Goal: Information Seeking & Learning: Find specific fact

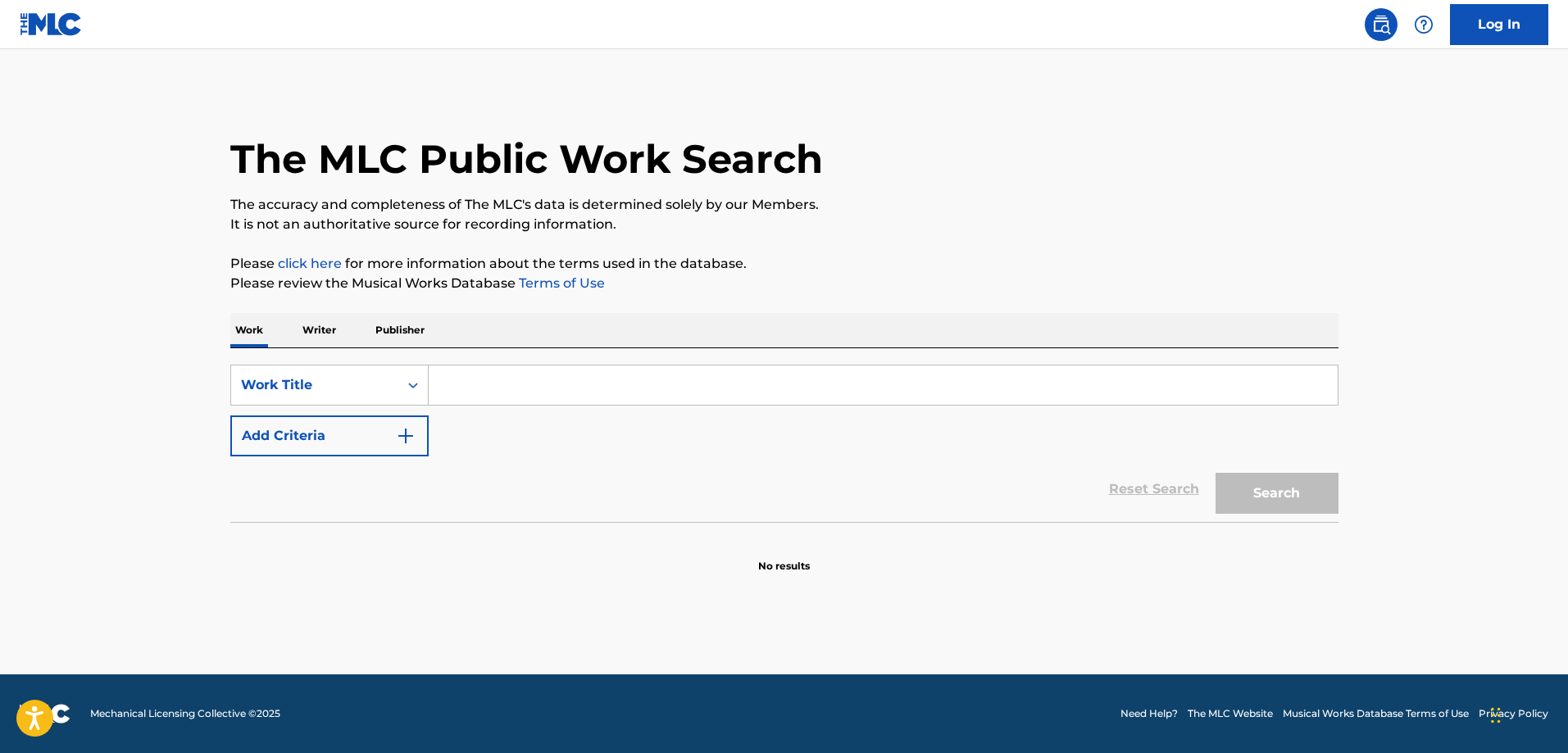
click at [615, 384] on input "Search Form" at bounding box center [883, 385] width 909 height 39
type input "about damn time"
click at [1322, 474] on button "Search" at bounding box center [1277, 493] width 123 height 41
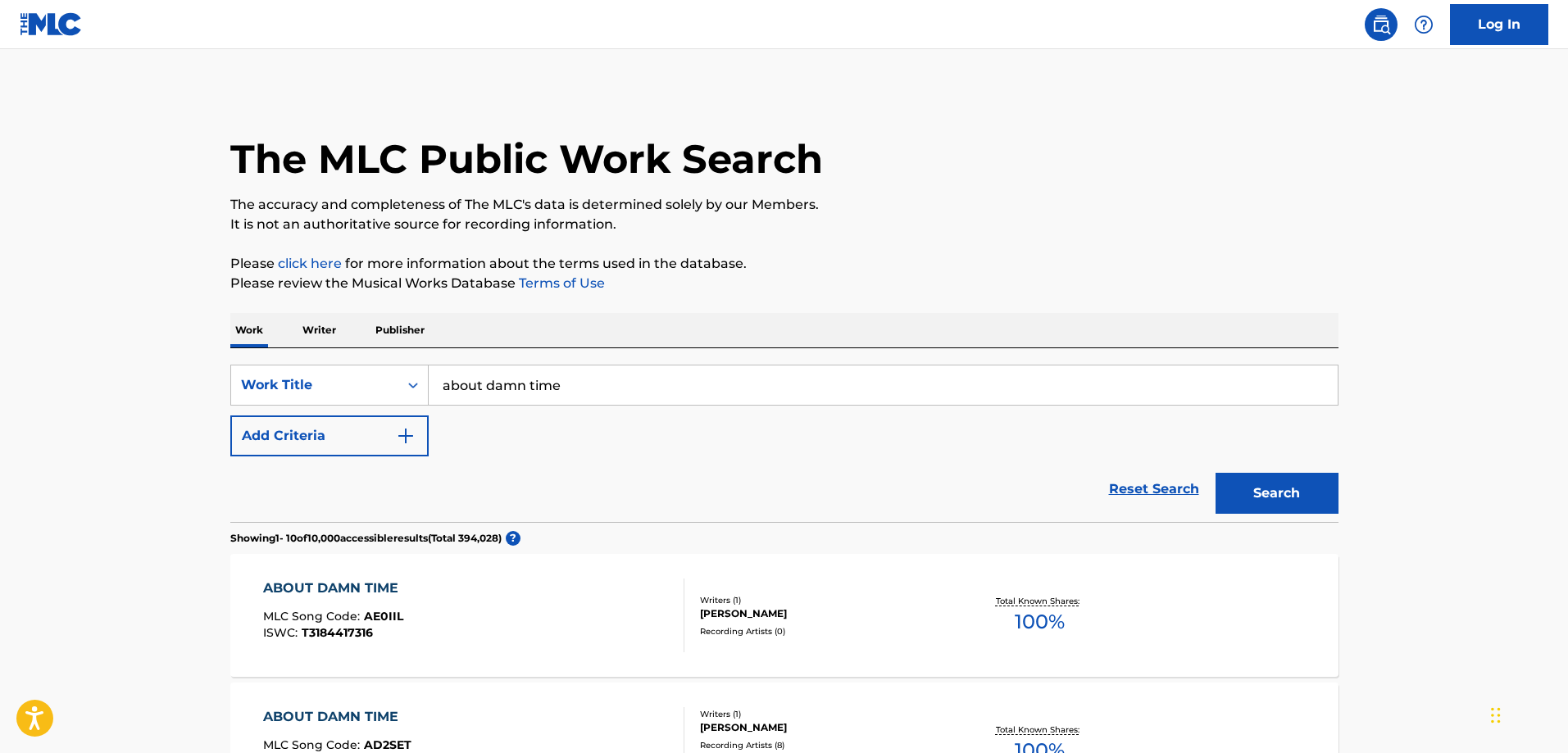
click at [258, 439] on button "Add Criteria" at bounding box center [330, 436] width 199 height 41
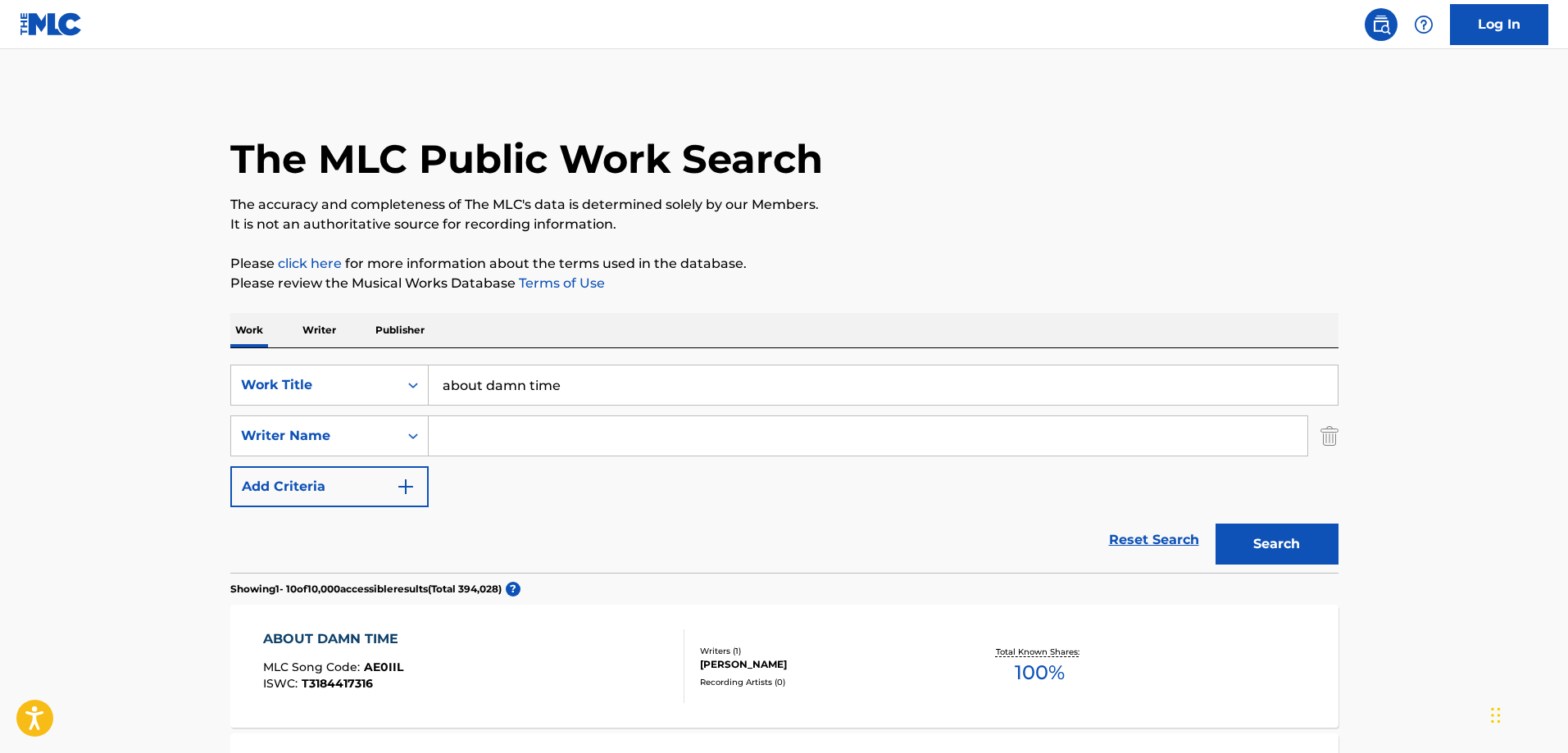
click at [570, 423] on input "Search Form" at bounding box center [867, 436] width 879 height 39
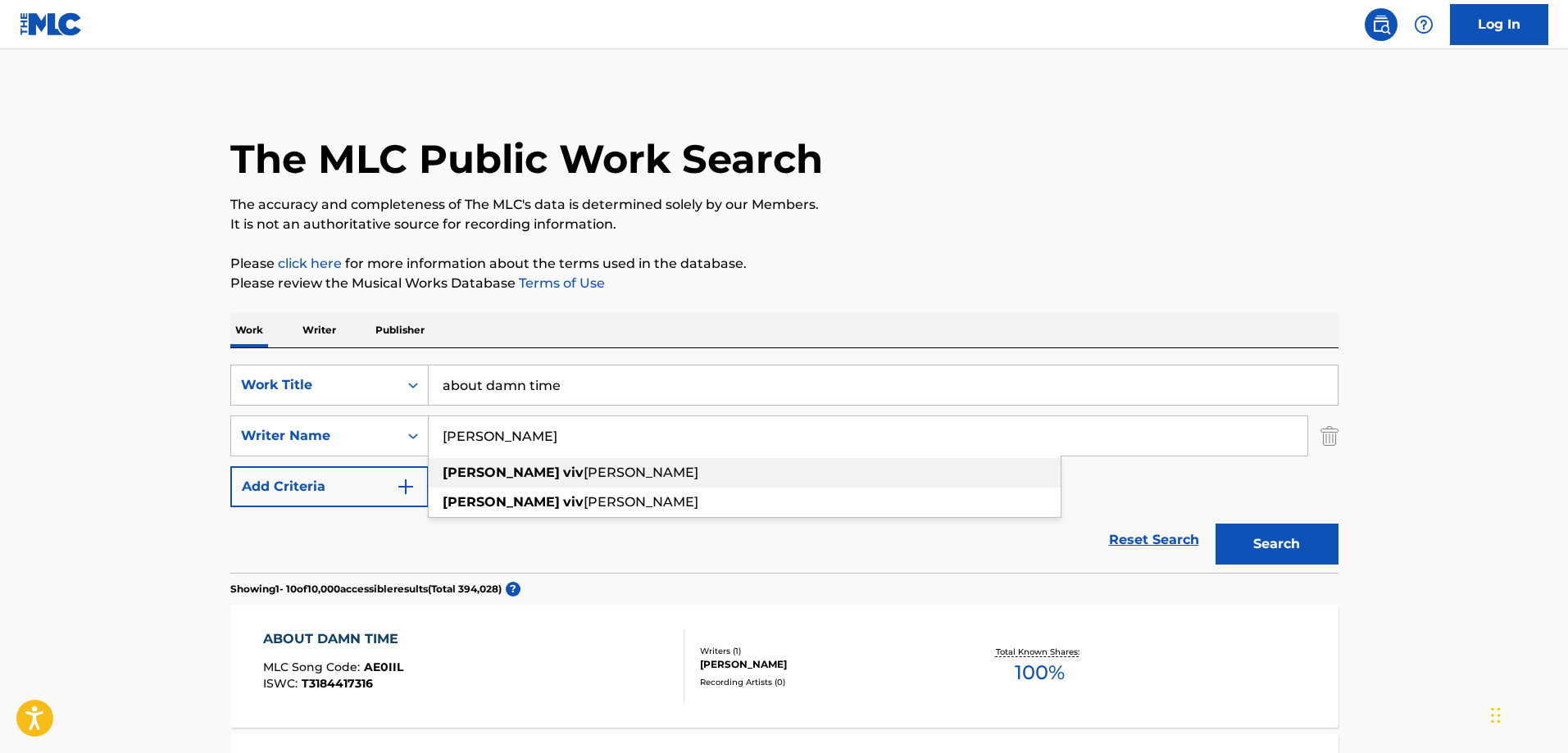
click at [584, 472] on span "[PERSON_NAME]" at bounding box center [641, 472] width 115 height 16
type input "[PERSON_NAME]"
click at [1316, 532] on button "Search" at bounding box center [1277, 544] width 123 height 41
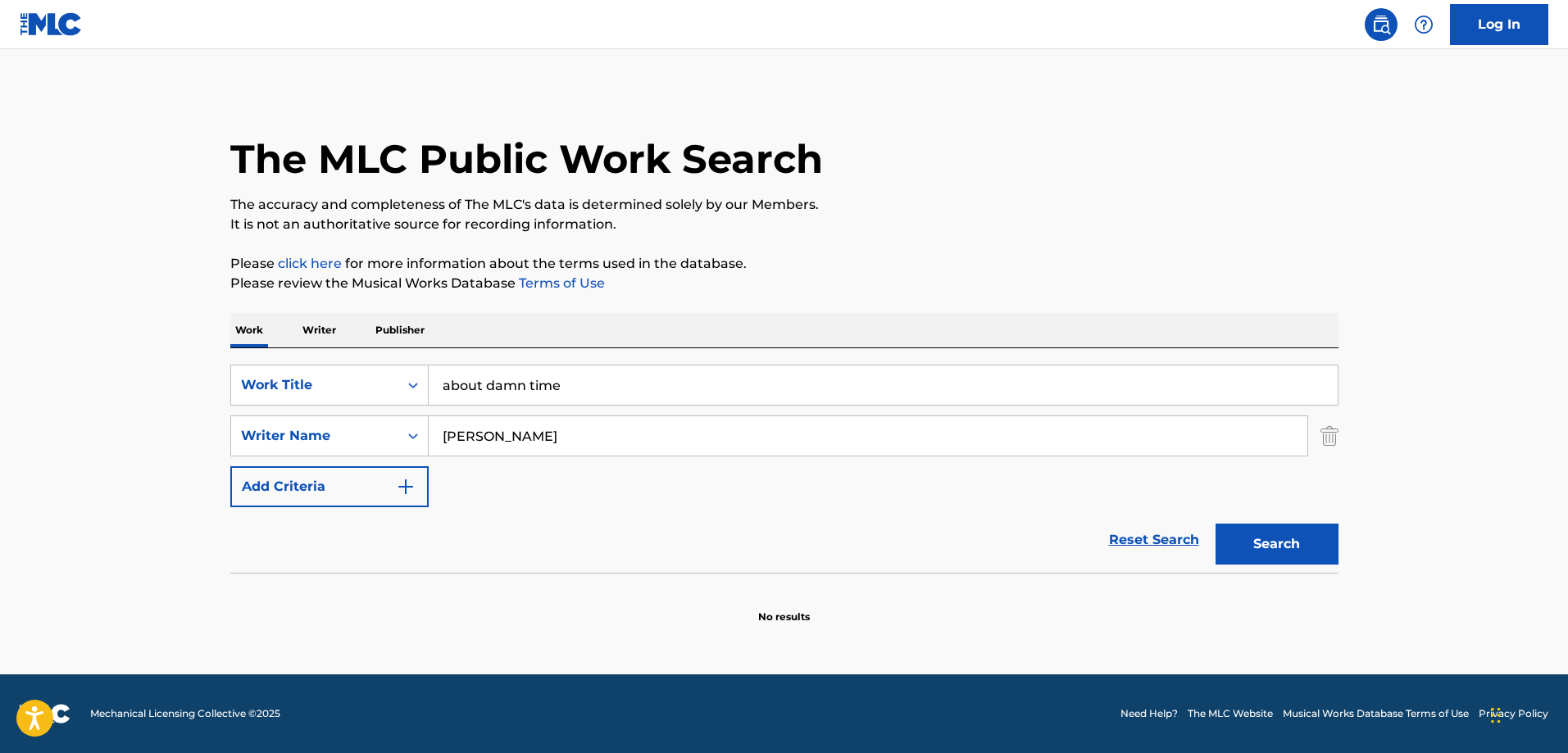
click at [598, 391] on input "about damn time" at bounding box center [883, 385] width 909 height 39
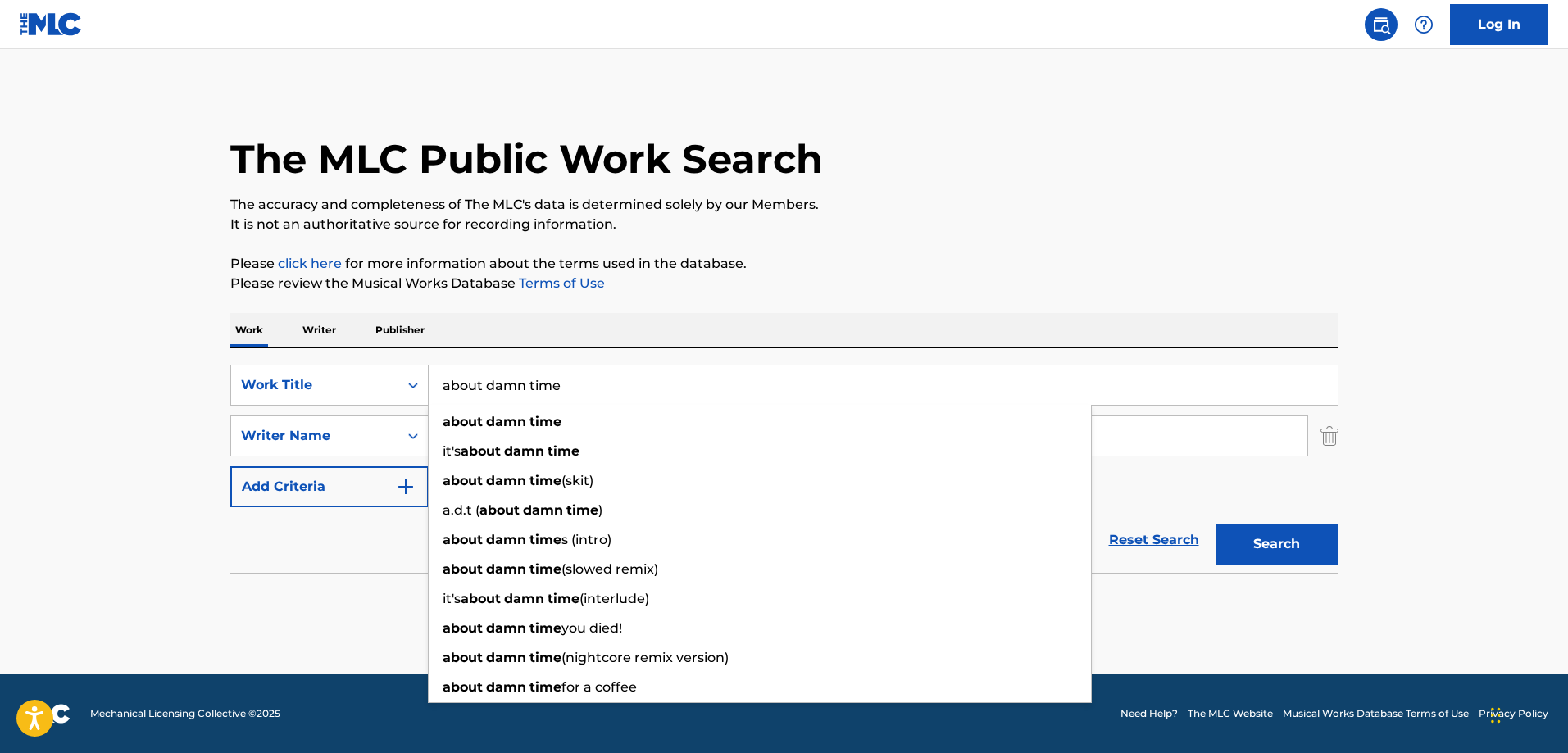
click at [598, 391] on input "about damn time" at bounding box center [883, 385] width 909 height 39
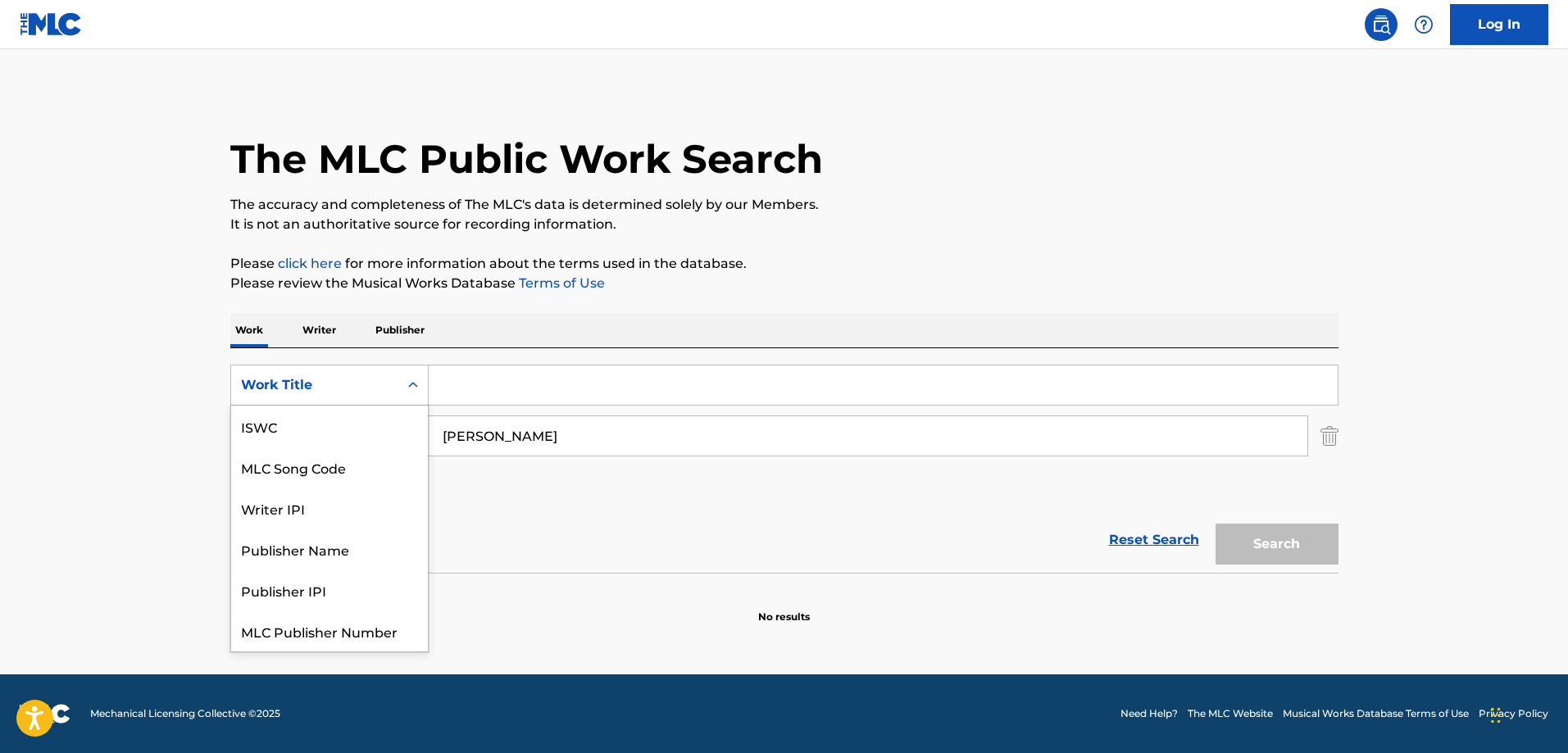
click at [380, 391] on div "Work Title" at bounding box center [315, 385] width 148 height 19
click at [586, 437] on input "[PERSON_NAME]" at bounding box center [867, 436] width 879 height 39
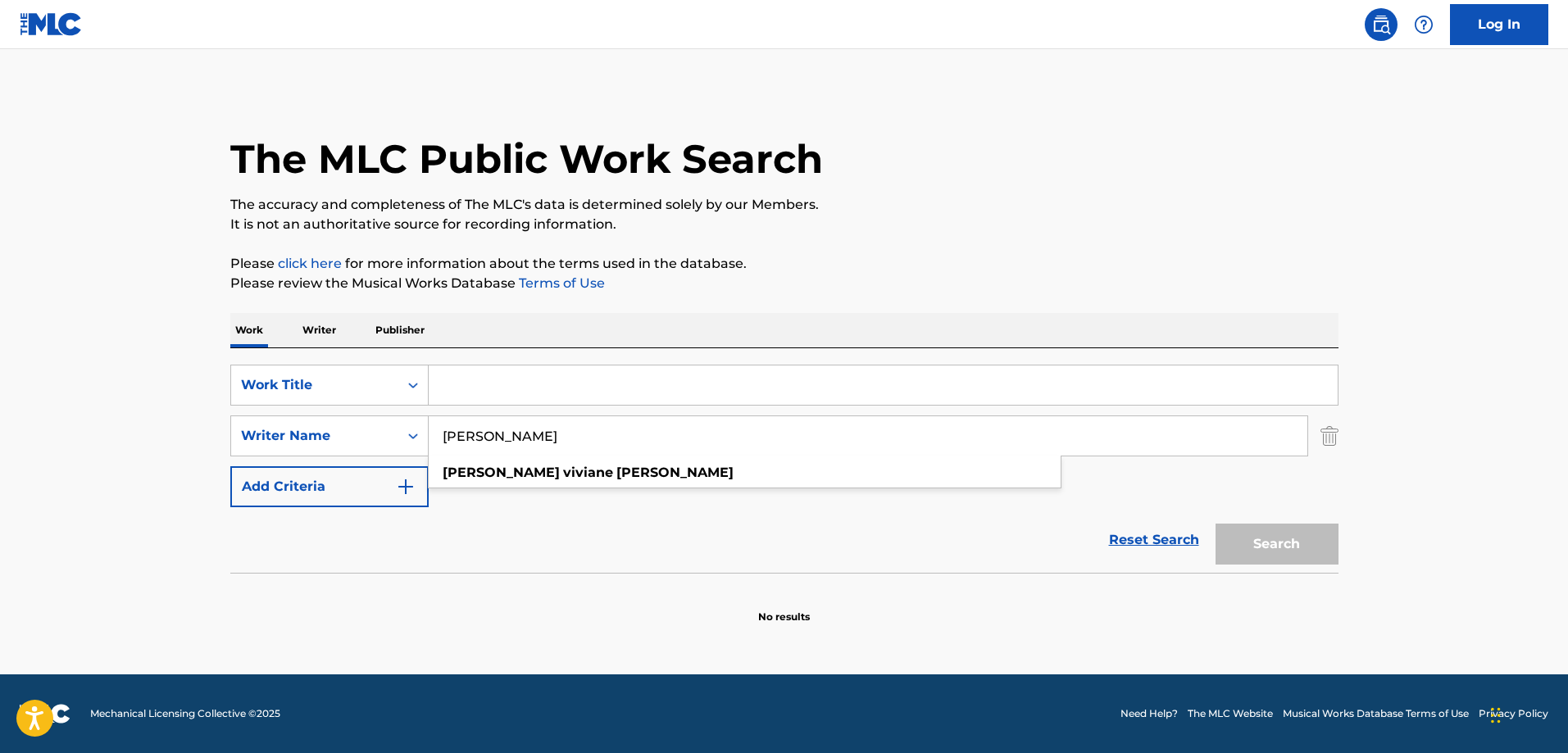
click at [586, 437] on input "[PERSON_NAME]" at bounding box center [867, 436] width 879 height 39
click at [356, 381] on div "Work Title" at bounding box center [315, 385] width 148 height 19
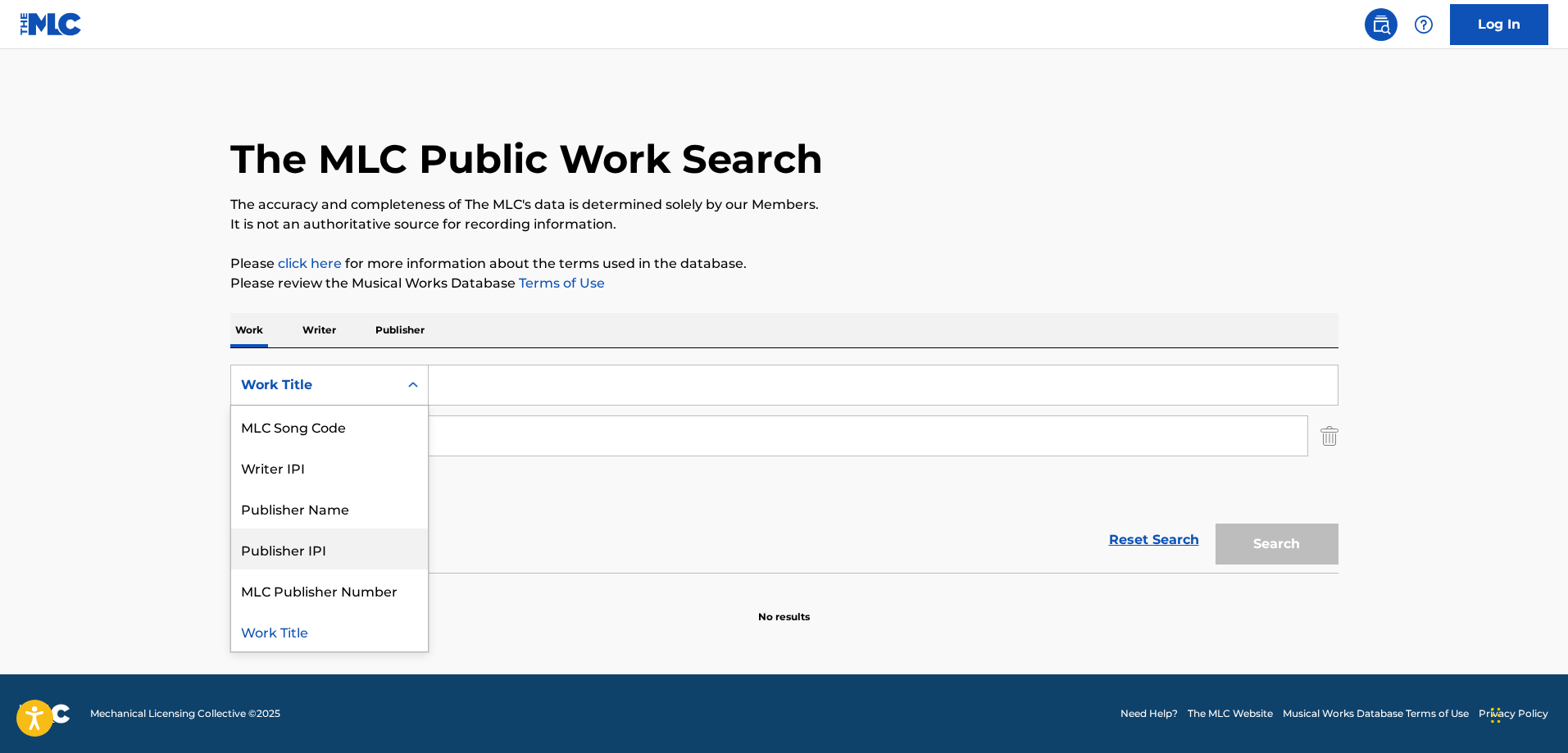
click at [648, 507] on div "Reset Search Search" at bounding box center [784, 539] width 1109 height 65
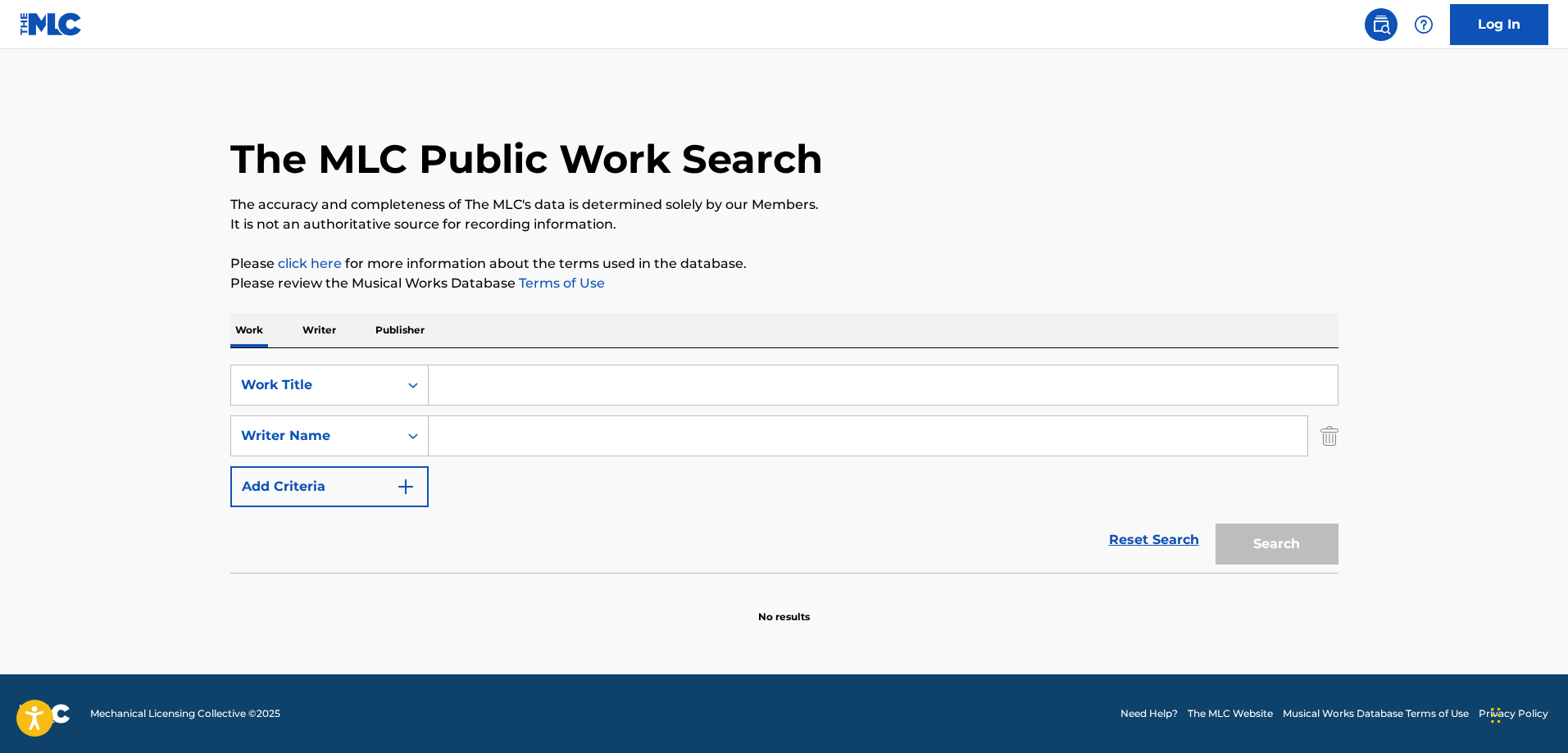
drag, startPoint x: 1326, startPoint y: 444, endPoint x: 1124, endPoint y: 445, distance: 202.0
click at [1327, 444] on img "Search Form" at bounding box center [1330, 436] width 18 height 41
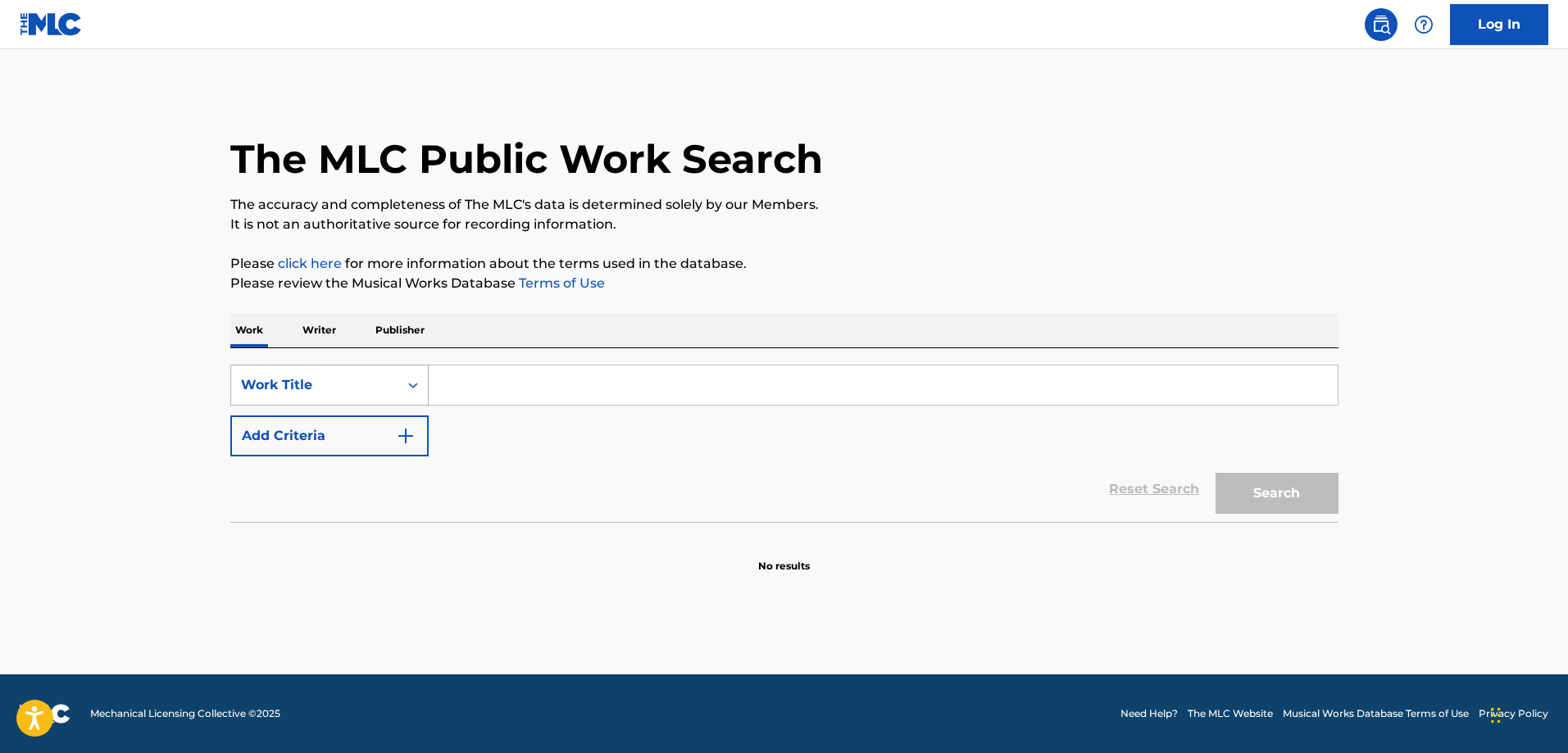
click at [413, 381] on icon "Search Form" at bounding box center [413, 384] width 17 height 17
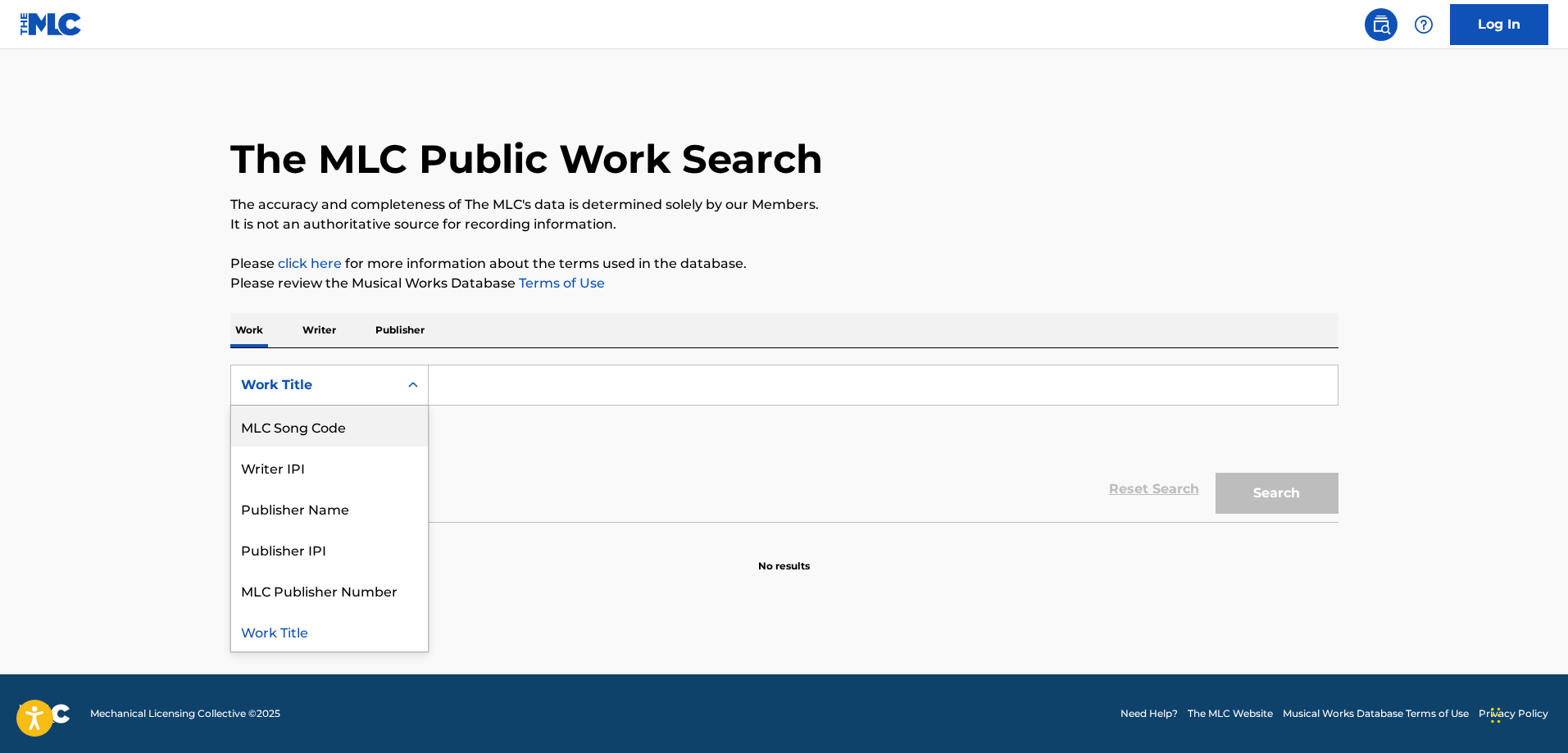
scroll to position [0, 0]
click at [338, 433] on div "Writer Name" at bounding box center [329, 426] width 197 height 41
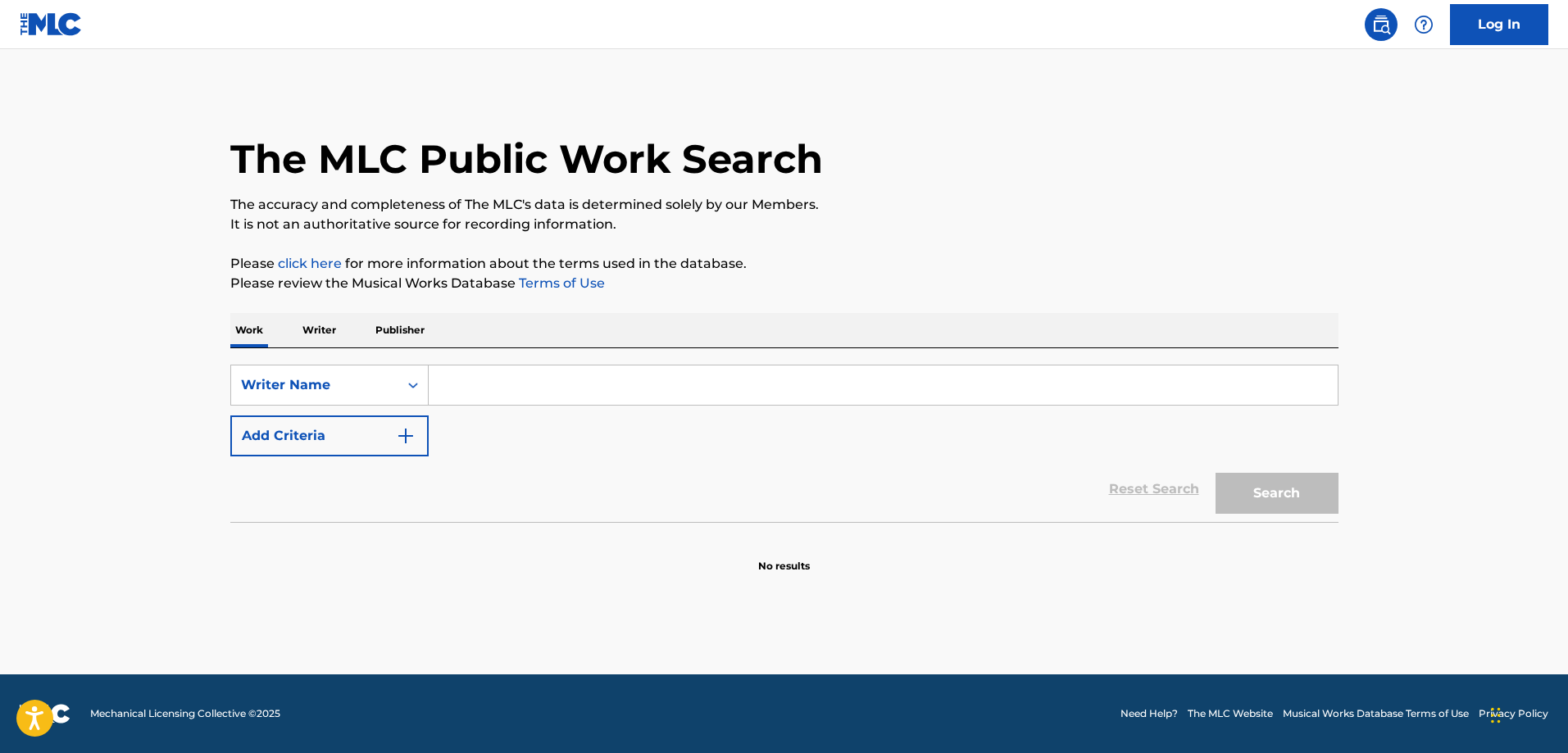
click at [511, 391] on input "Search Form" at bounding box center [883, 385] width 909 height 39
paste input "[PERSON_NAME]"
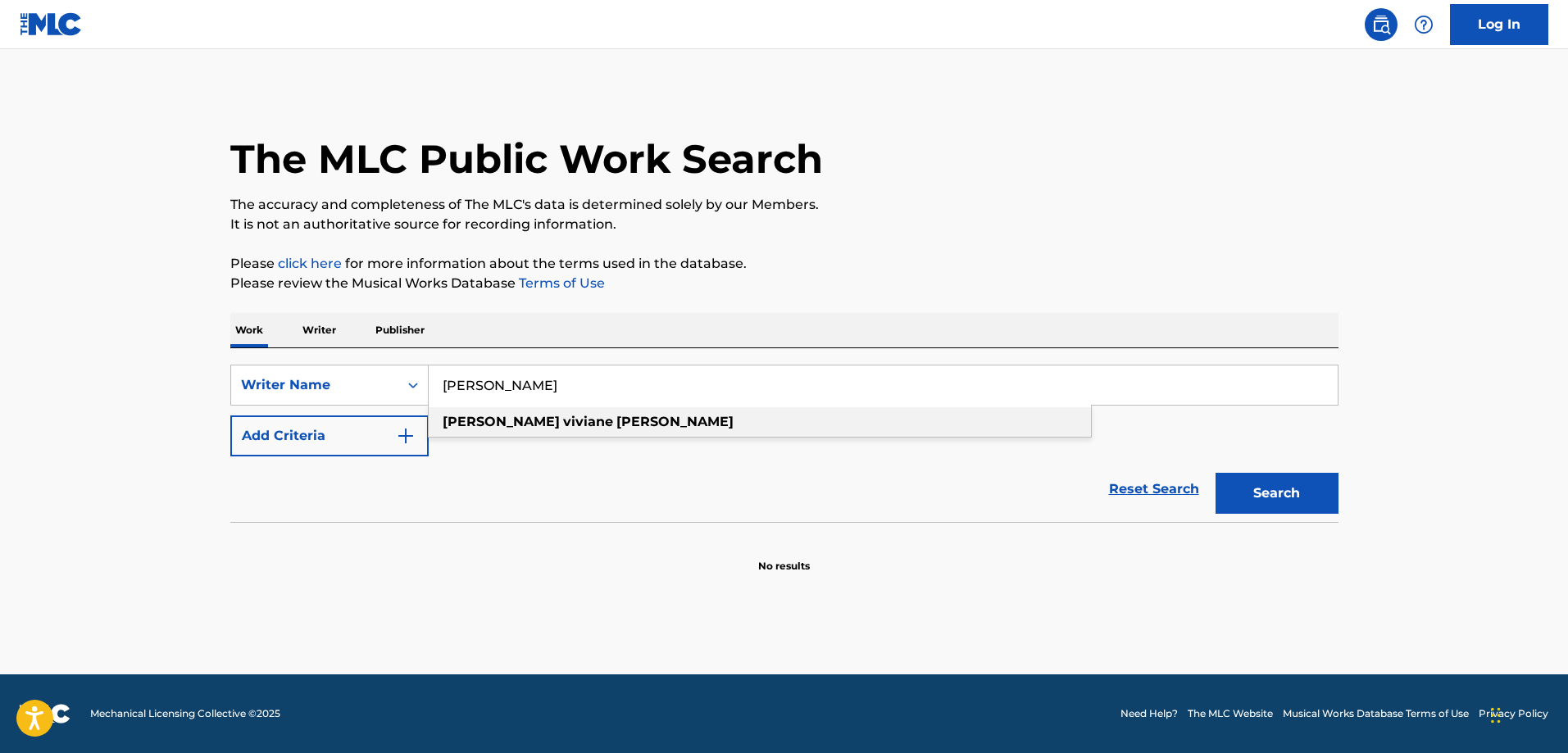
type input "[PERSON_NAME]"
click at [616, 414] on strong "[PERSON_NAME]" at bounding box center [675, 421] width 117 height 16
click at [1257, 475] on button "Search" at bounding box center [1277, 493] width 123 height 41
click at [1277, 485] on button "Search" at bounding box center [1277, 493] width 123 height 41
click at [655, 392] on input "[PERSON_NAME]" at bounding box center [883, 385] width 909 height 39
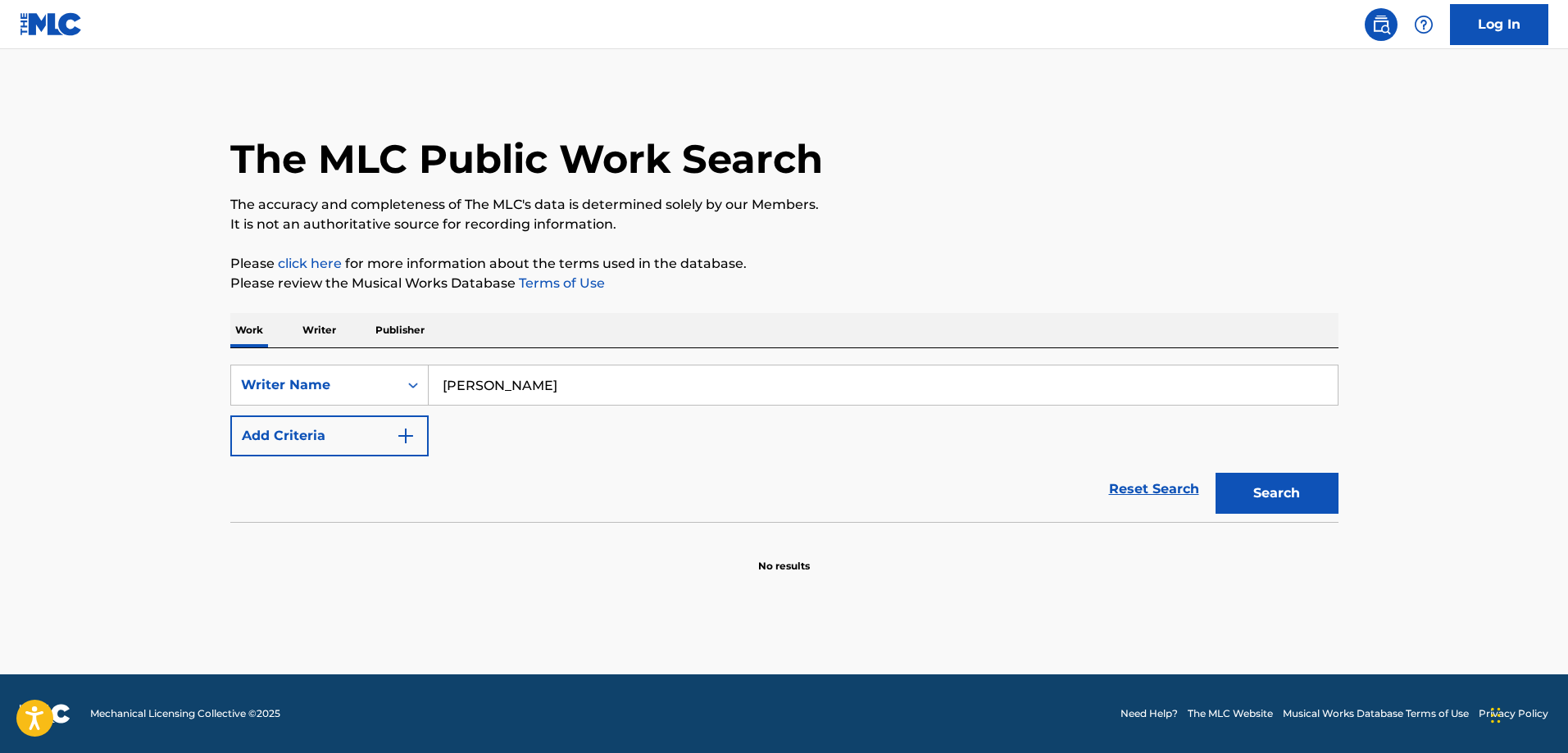
click at [655, 392] on input "[PERSON_NAME]" at bounding box center [883, 385] width 909 height 39
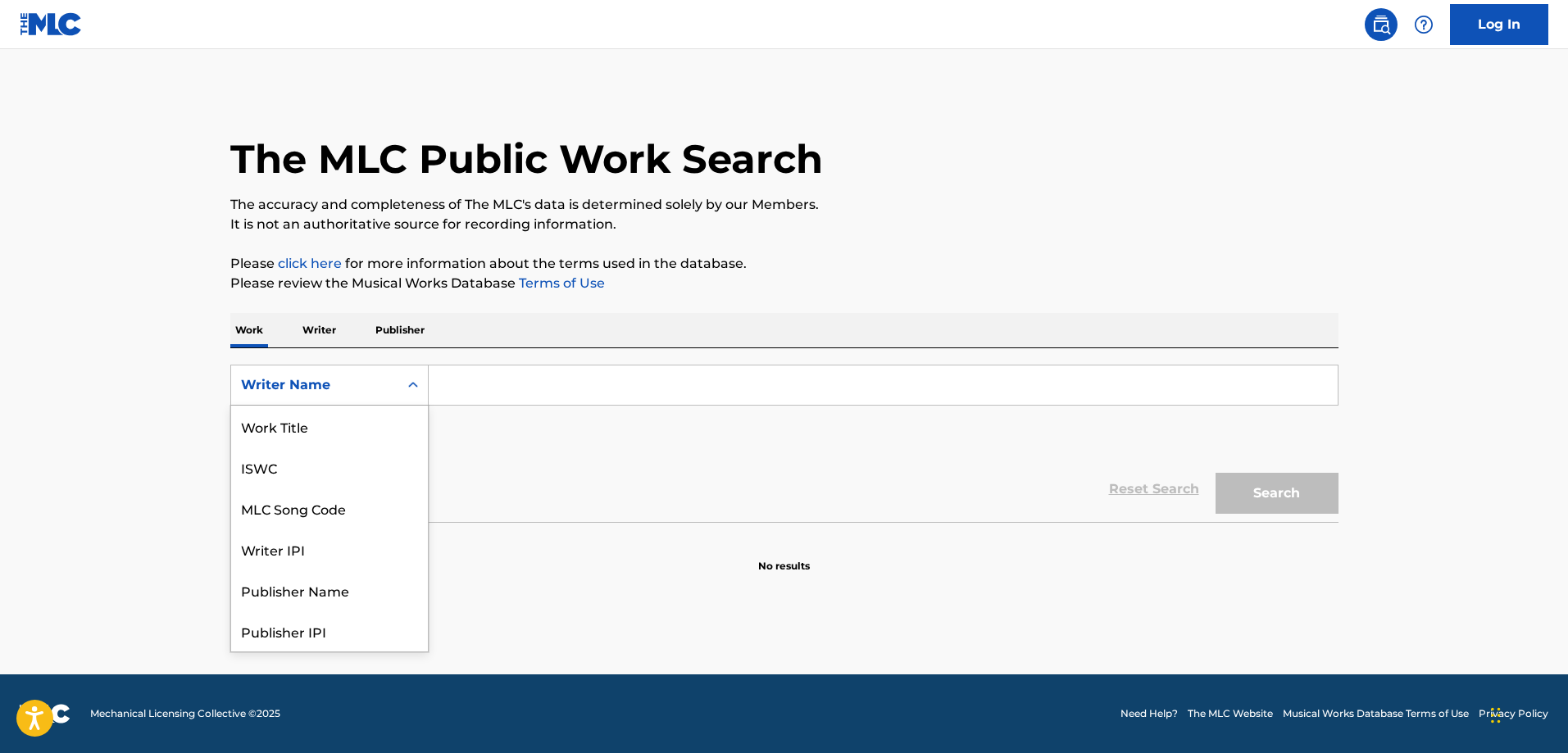
click at [407, 398] on div "Search Form" at bounding box center [413, 385] width 29 height 29
click at [335, 424] on div "Work Title" at bounding box center [329, 426] width 197 height 41
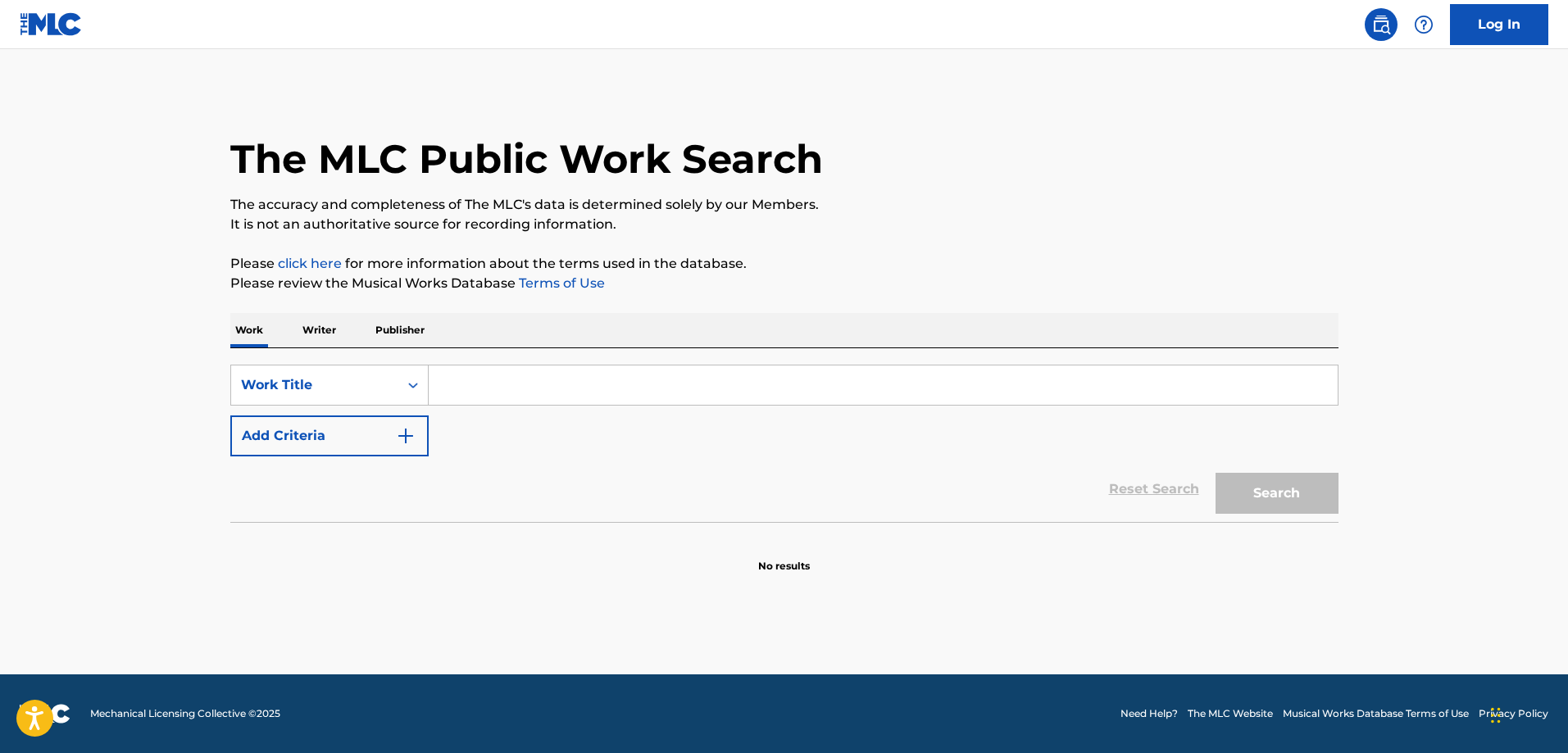
click at [500, 384] on input "Search Form" at bounding box center [883, 385] width 909 height 39
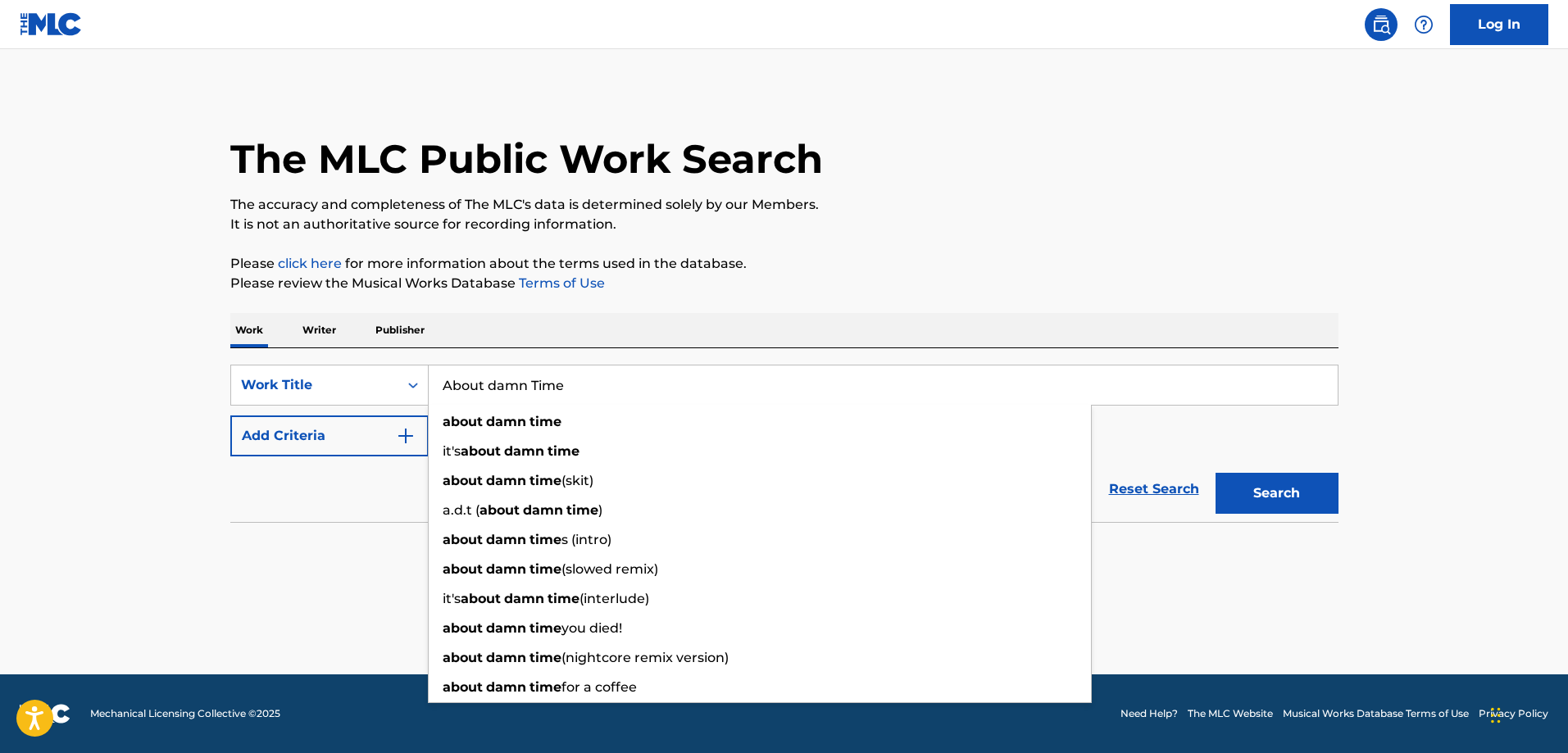
type input "About damn Time"
click at [382, 425] on button "Add Criteria" at bounding box center [330, 436] width 199 height 41
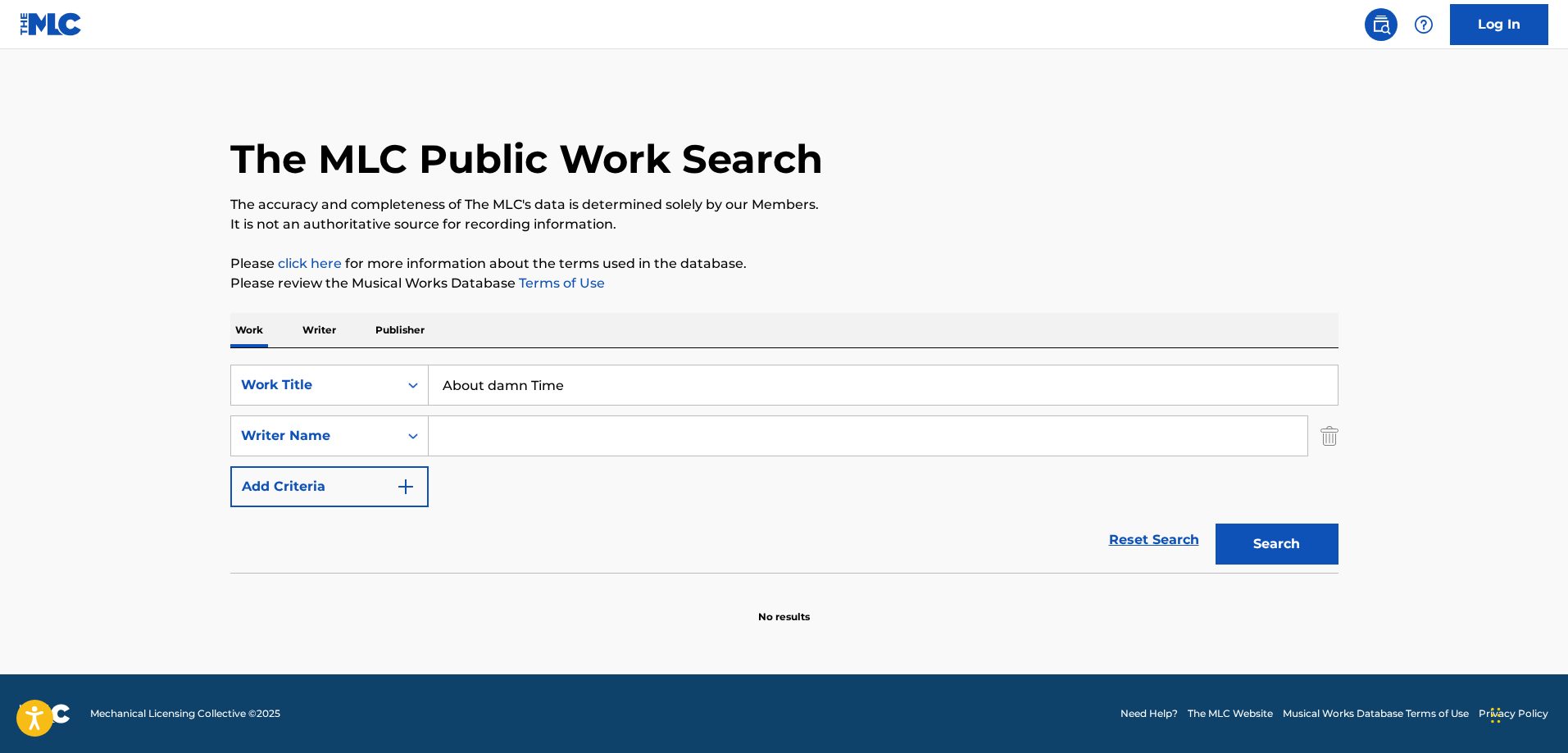
click at [483, 428] on input "Search Form" at bounding box center [867, 436] width 879 height 39
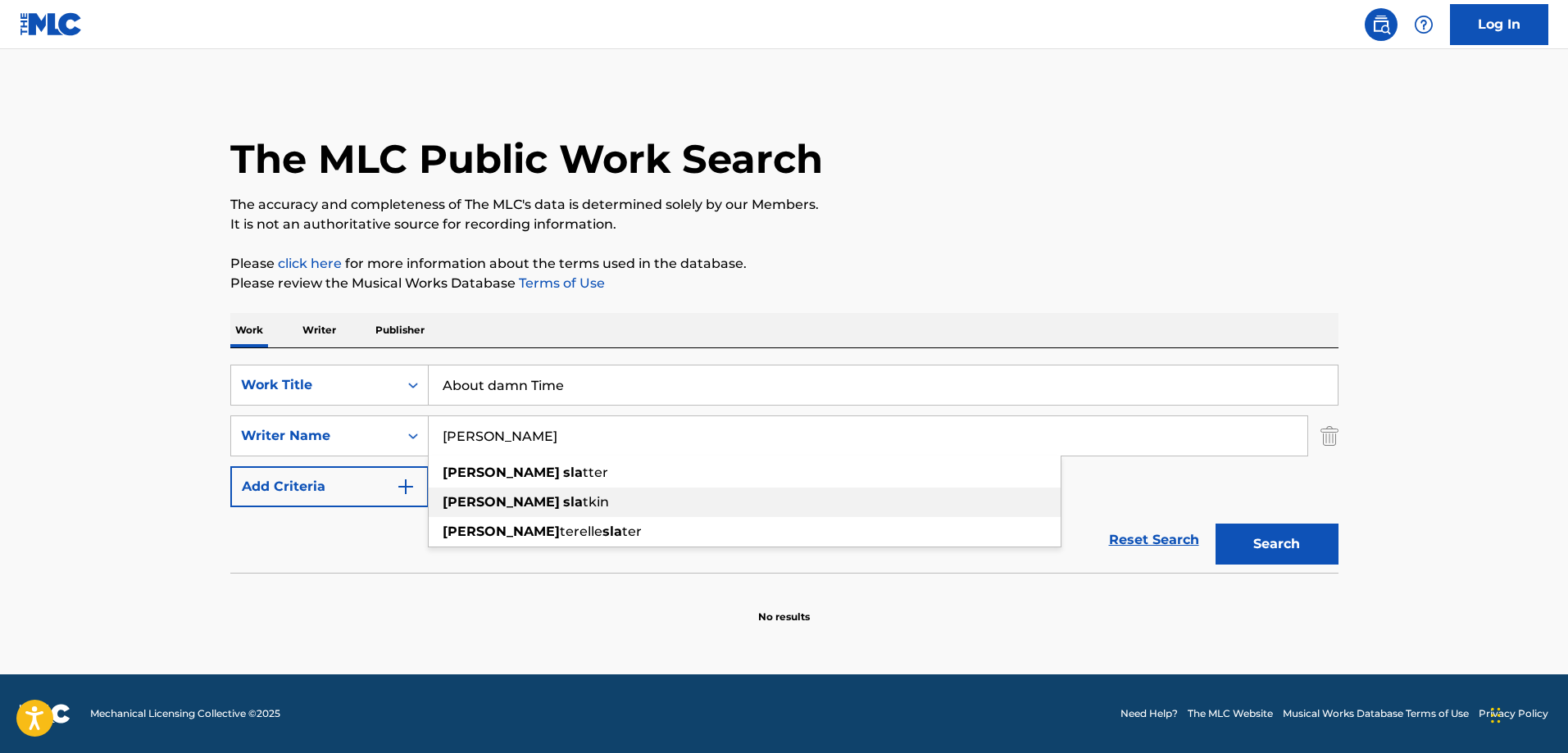
click at [564, 505] on strong "sla" at bounding box center [573, 502] width 19 height 16
type input "[PERSON_NAME]"
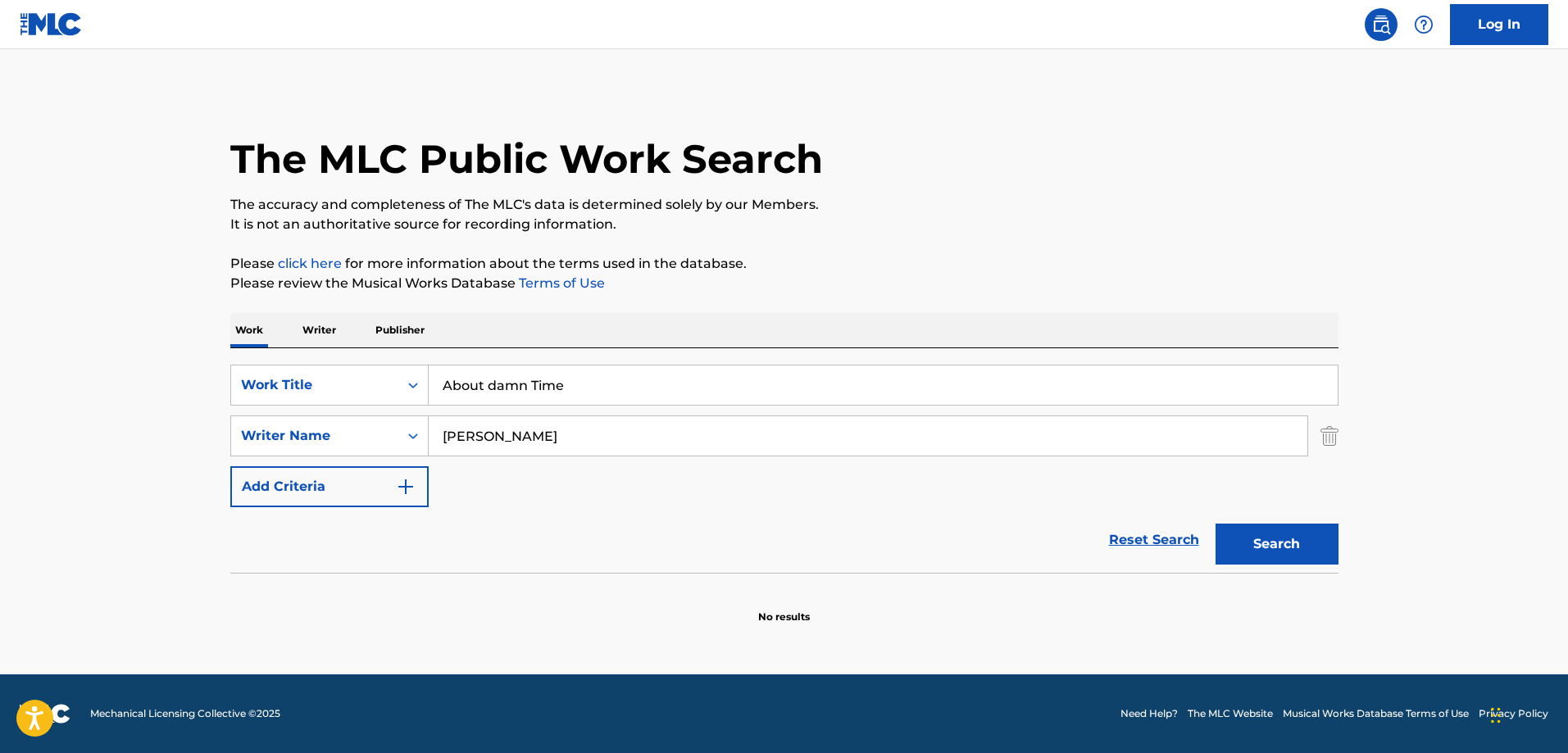
click at [1249, 529] on button "Search" at bounding box center [1277, 544] width 123 height 41
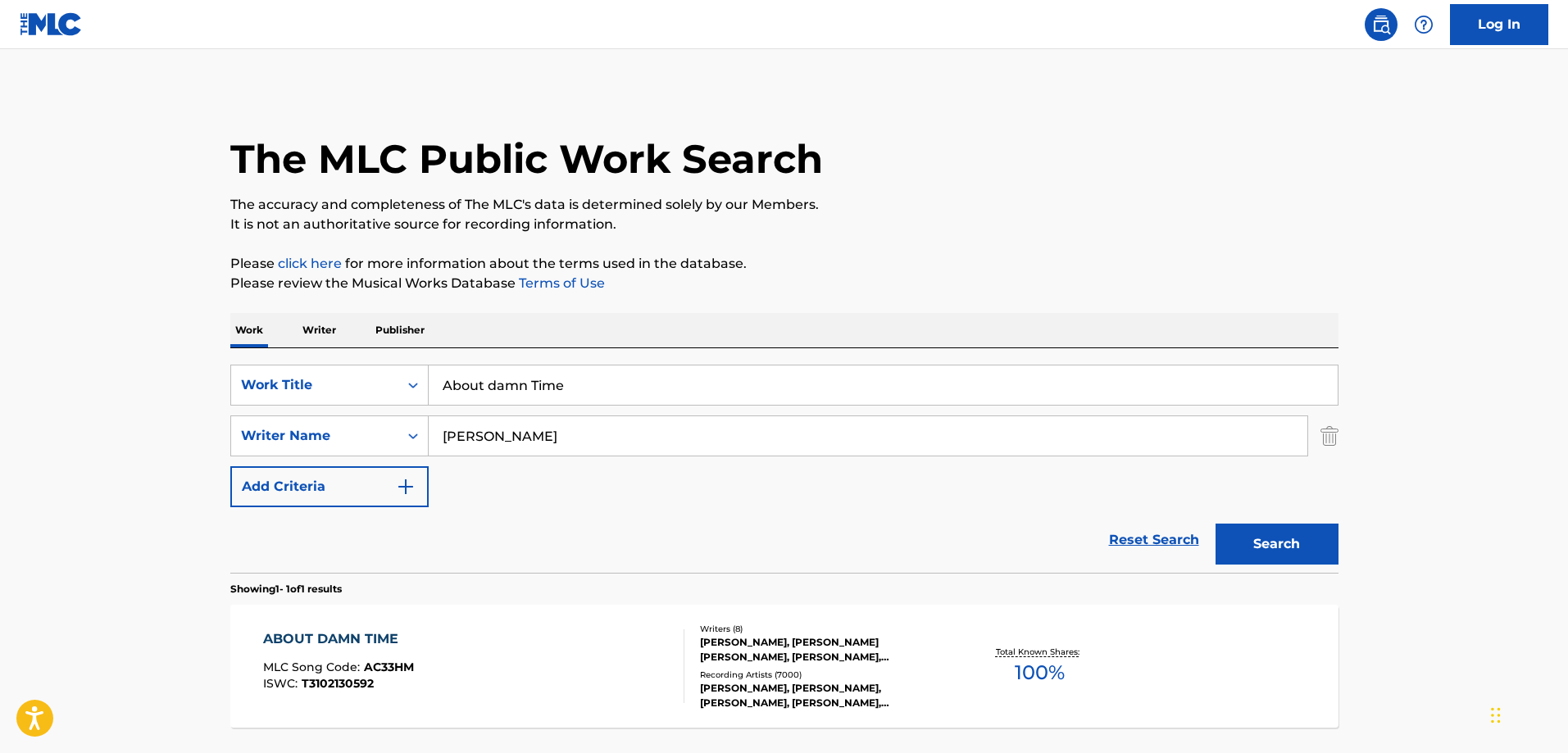
click at [797, 662] on div "[PERSON_NAME], [PERSON_NAME] [PERSON_NAME], [PERSON_NAME], [PERSON_NAME], [PERS…" at bounding box center [823, 650] width 247 height 29
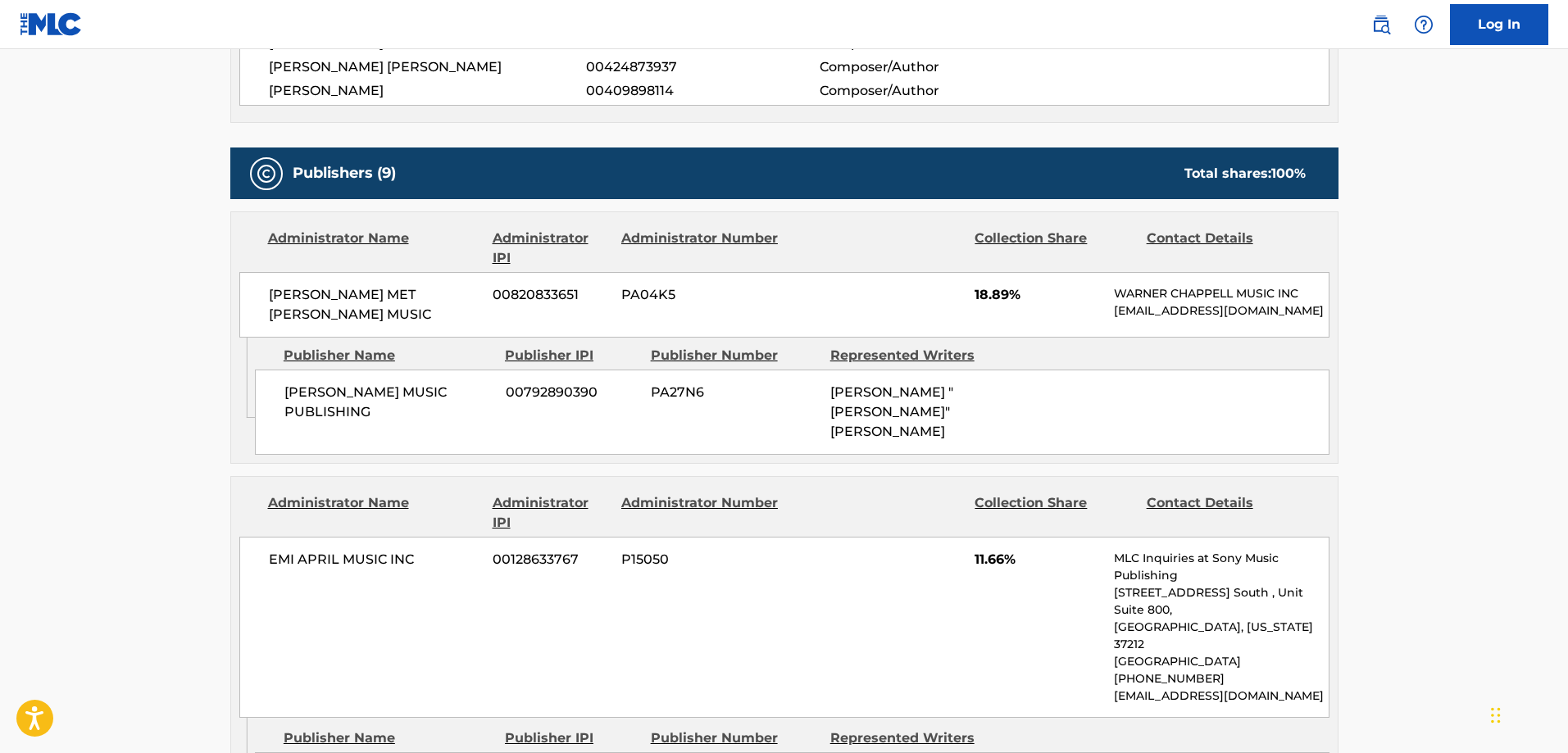
scroll to position [984, 0]
